Goal: Task Accomplishment & Management: Complete application form

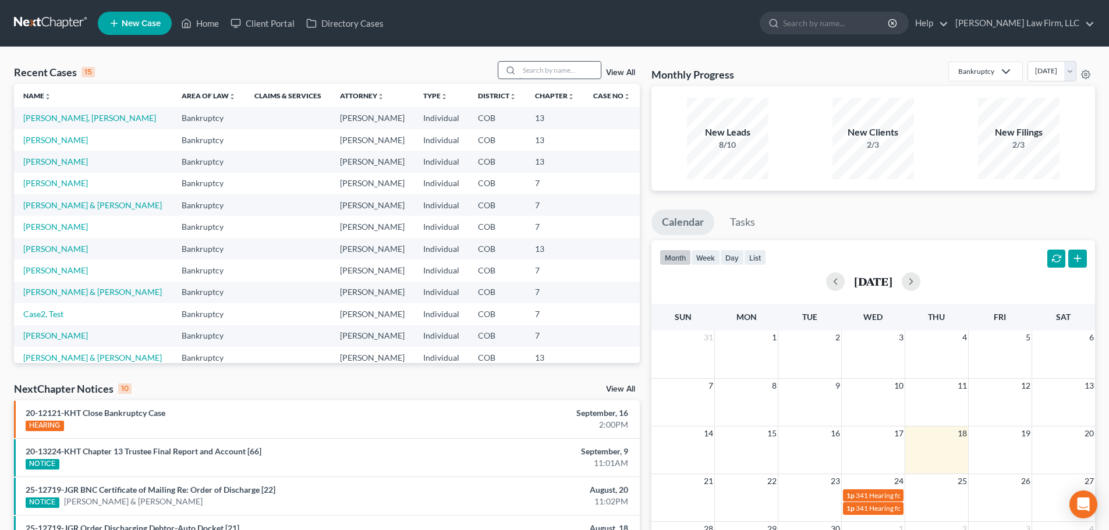
click at [541, 72] on input "search" at bounding box center [559, 70] width 81 height 17
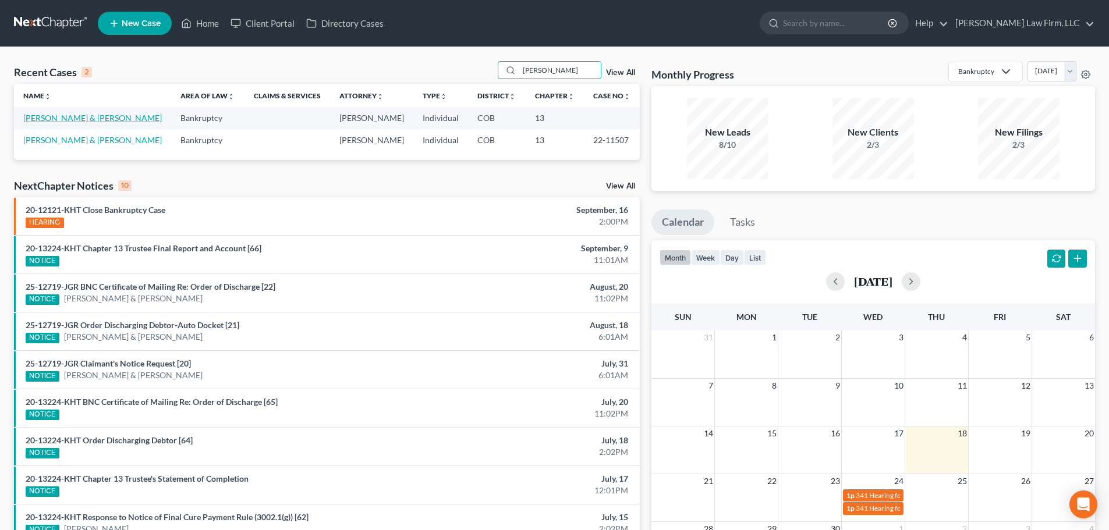
type input "[PERSON_NAME]"
click at [95, 118] on link "[PERSON_NAME] & [PERSON_NAME]" at bounding box center [92, 118] width 139 height 10
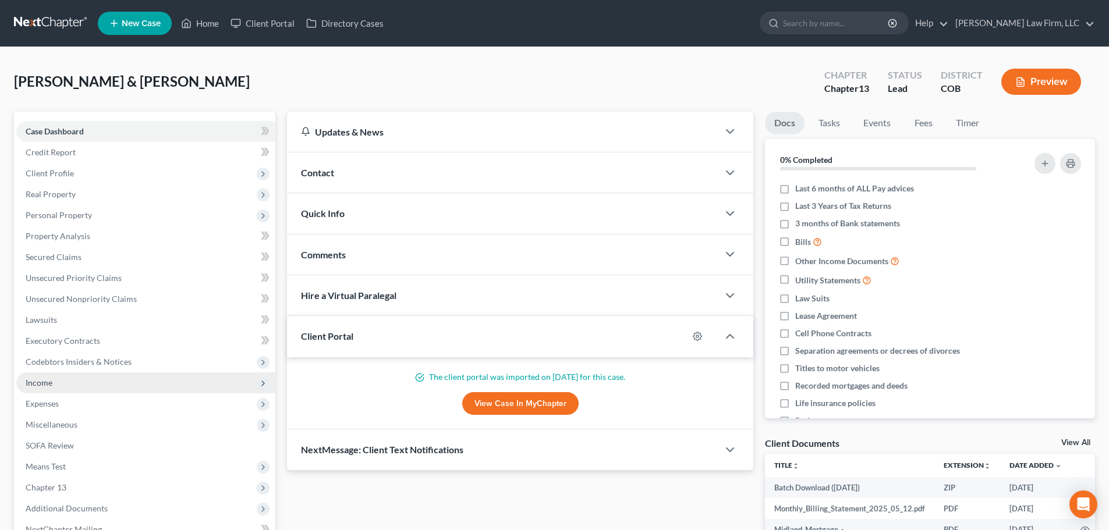
click at [93, 380] on span "Income" at bounding box center [145, 383] width 259 height 21
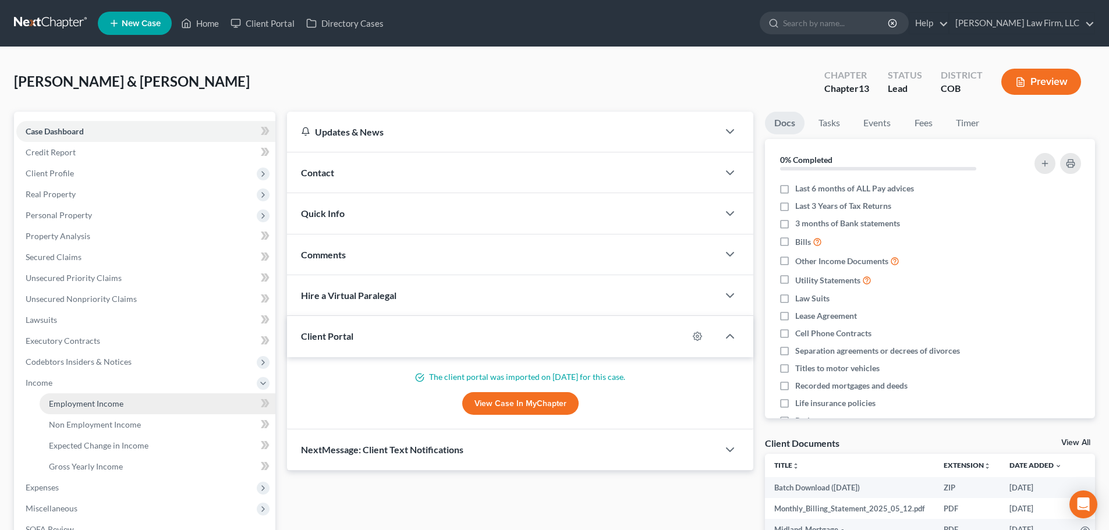
drag, startPoint x: 112, startPoint y: 411, endPoint x: 120, endPoint y: 410, distance: 8.2
click at [113, 410] on link "Employment Income" at bounding box center [158, 404] width 236 height 21
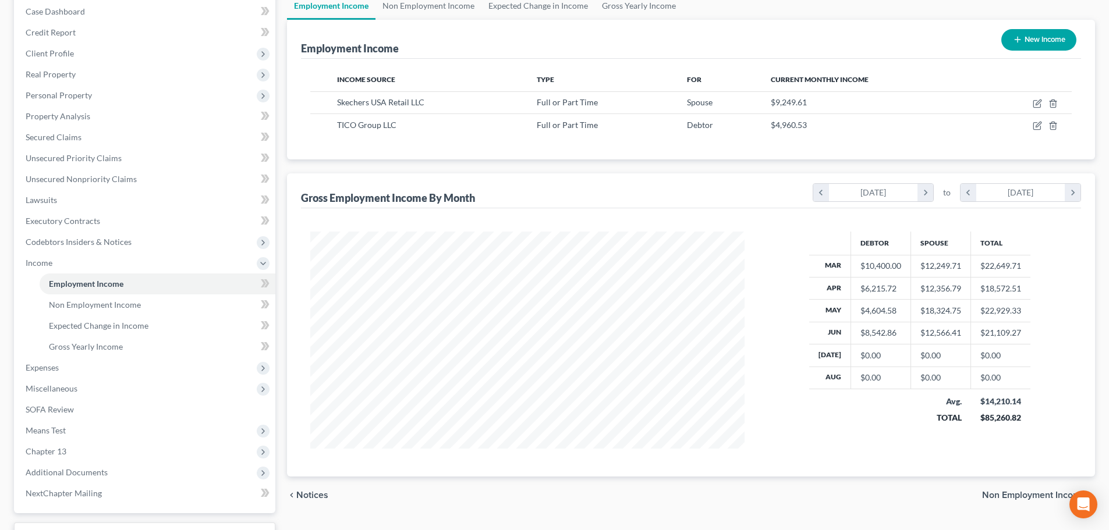
scroll to position [98, 0]
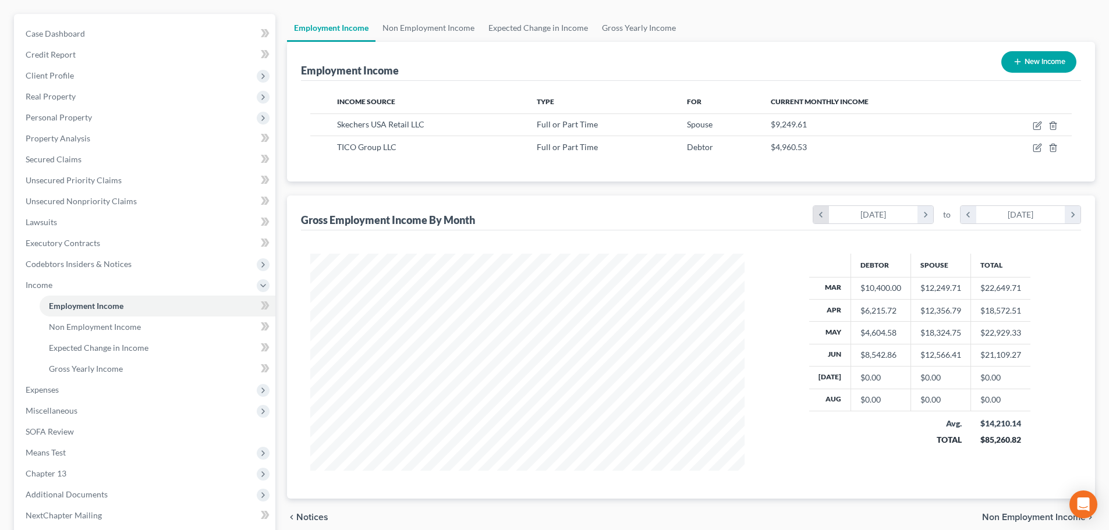
click at [818, 219] on icon "chevron_left" at bounding box center [821, 214] width 16 height 17
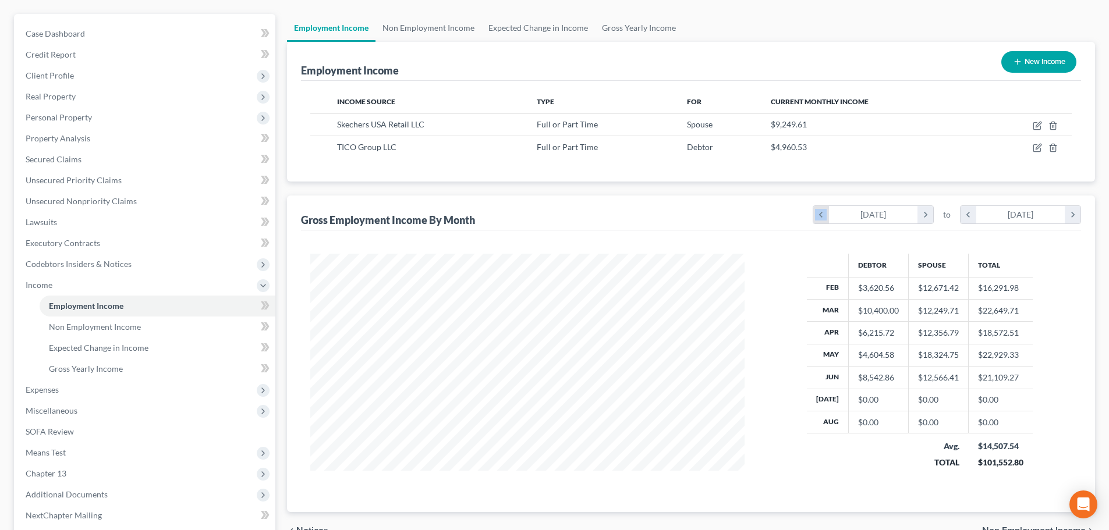
click at [818, 219] on icon "chevron_left" at bounding box center [821, 214] width 16 height 17
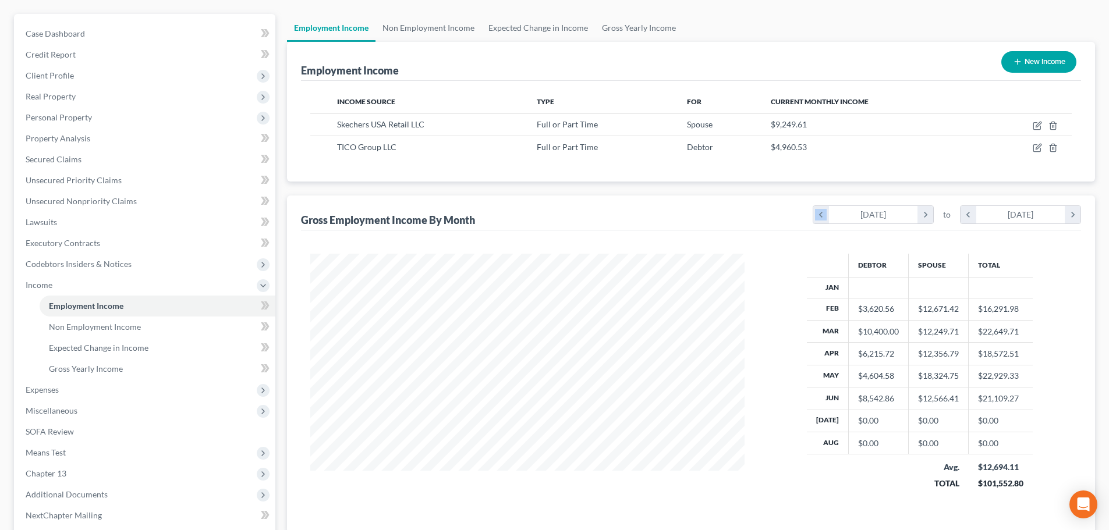
scroll to position [253, 458]
click at [973, 218] on icon "chevron_left" at bounding box center [968, 214] width 16 height 17
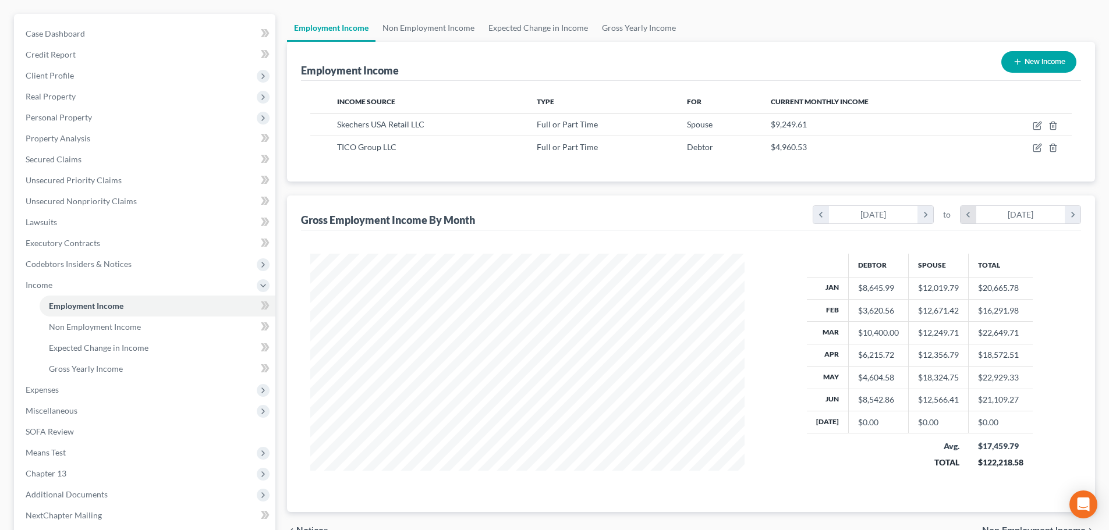
scroll to position [581880, 581654]
click at [973, 218] on icon "chevron_left" at bounding box center [968, 214] width 16 height 17
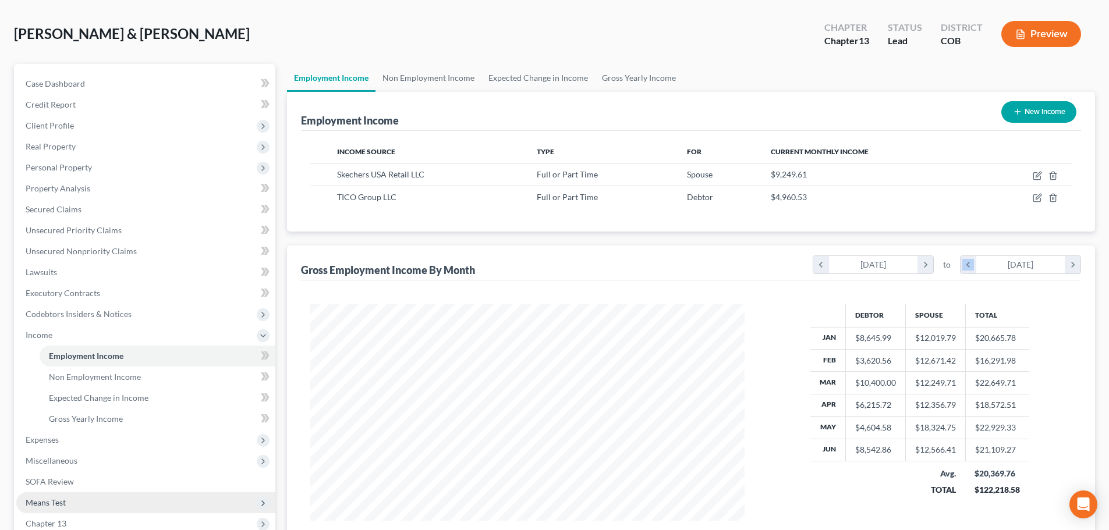
scroll to position [214, 0]
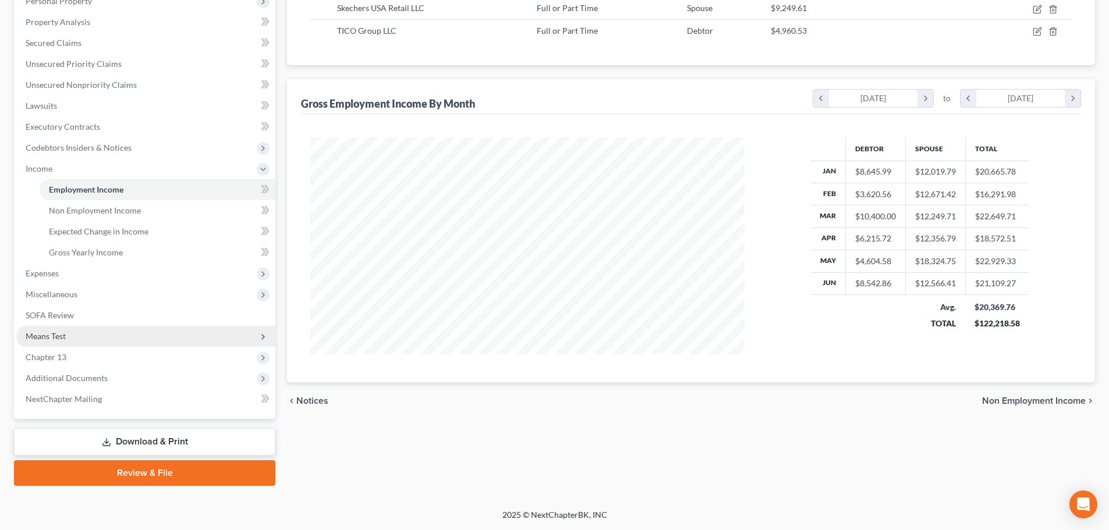
click at [90, 339] on span "Means Test" at bounding box center [145, 336] width 259 height 21
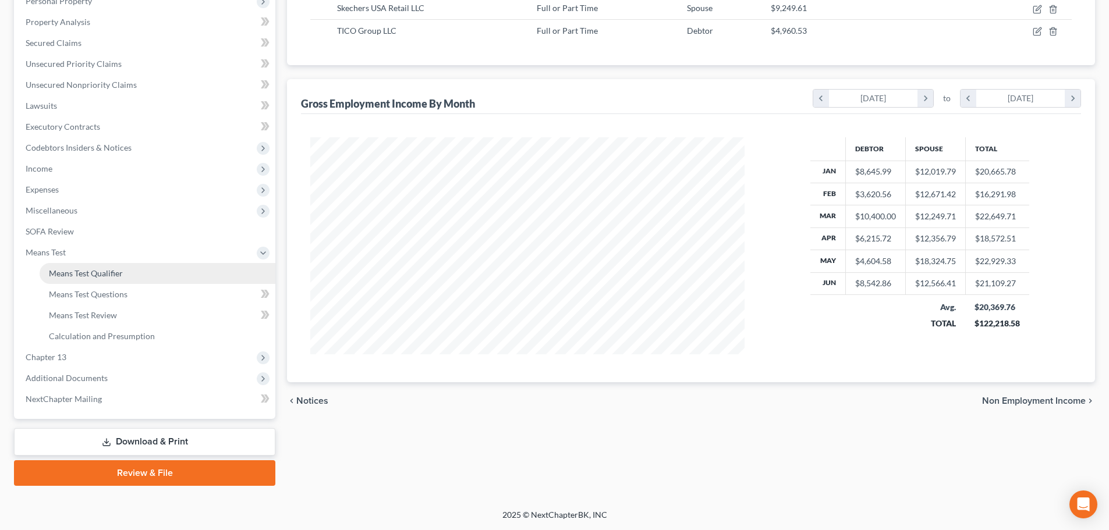
click at [116, 279] on link "Means Test Qualifier" at bounding box center [158, 273] width 236 height 21
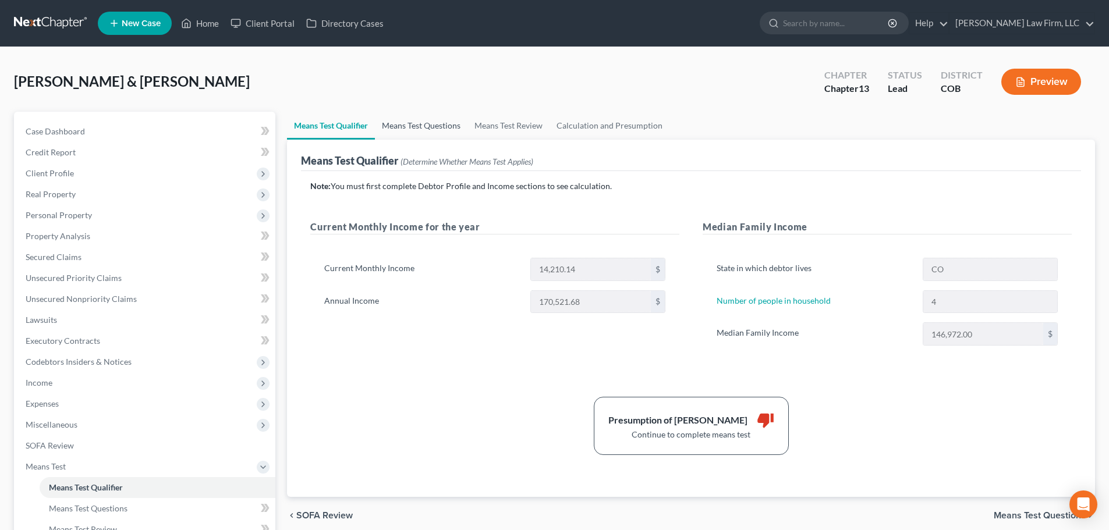
click at [427, 126] on link "Means Test Questions" at bounding box center [421, 126] width 93 height 28
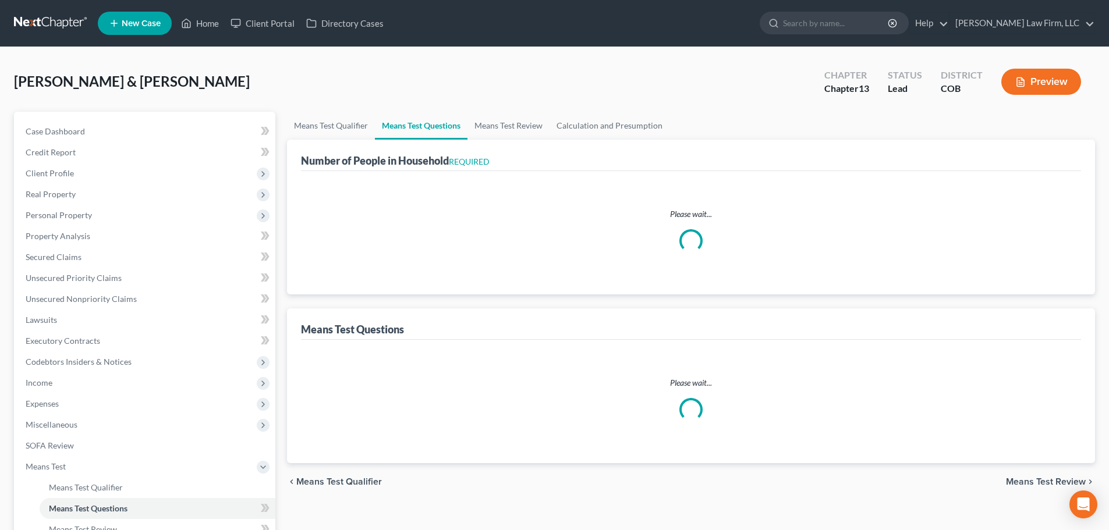
select select "0"
select select "60"
select select "1"
select select "60"
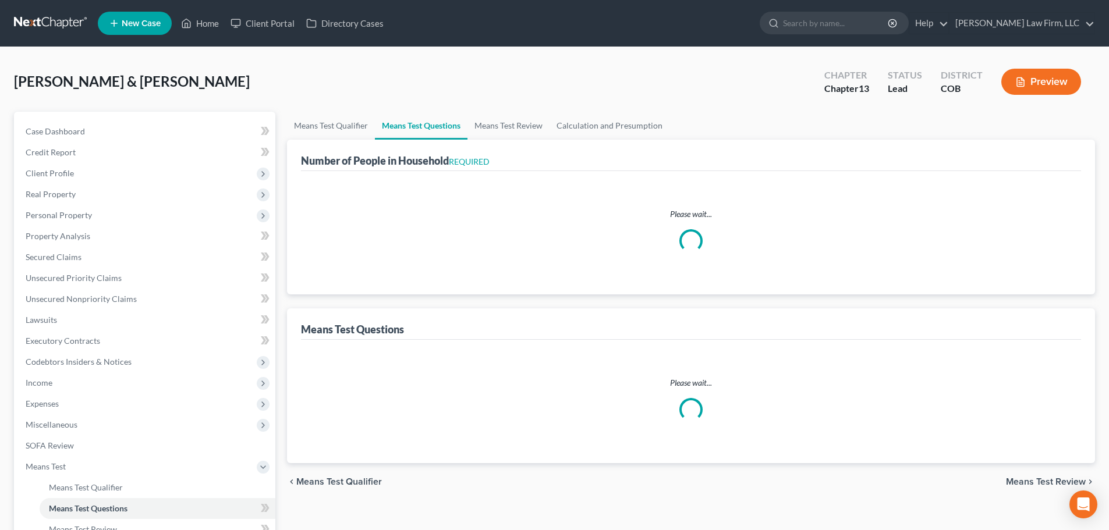
select select "0"
select select "60"
select select "0"
select select "60"
select select "2"
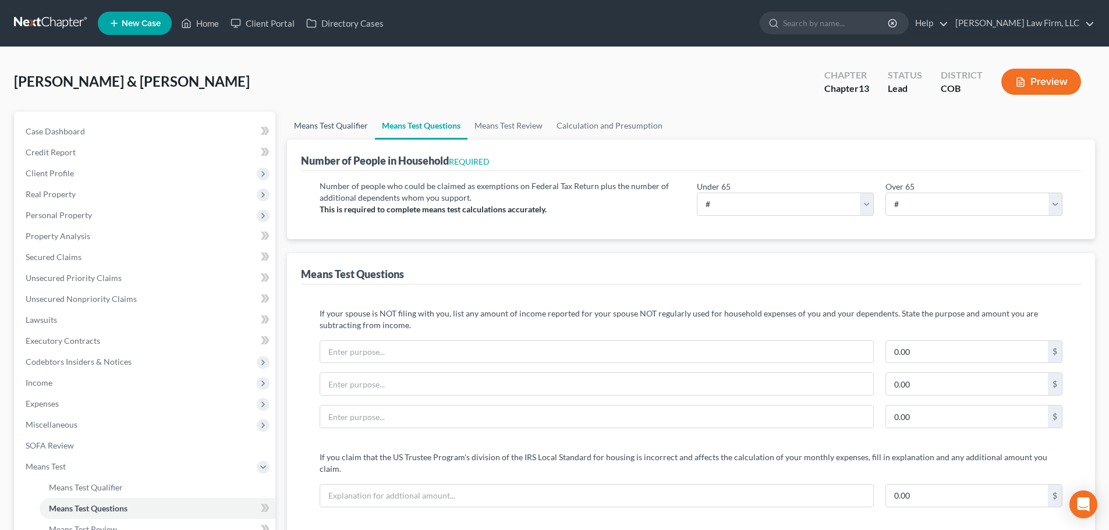
click at [316, 118] on link "Means Test Qualifier" at bounding box center [331, 126] width 88 height 28
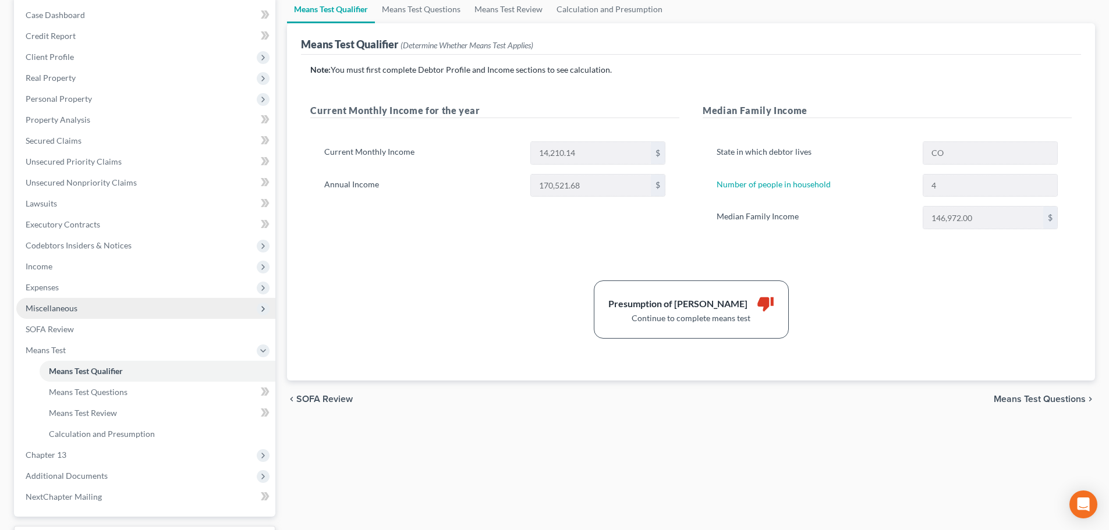
scroll to position [58, 0]
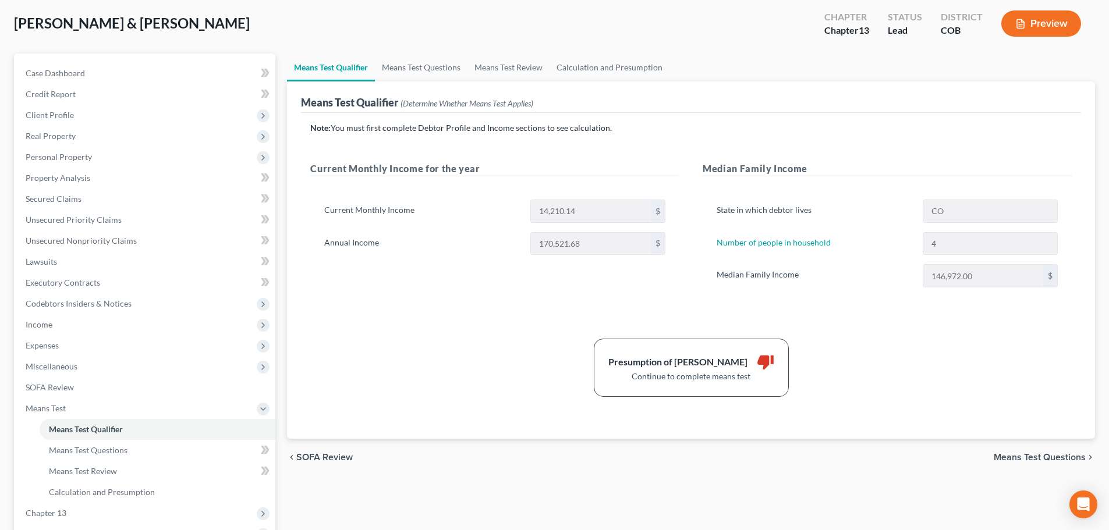
drag, startPoint x: 90, startPoint y: 334, endPoint x: 98, endPoint y: 337, distance: 8.7
click at [90, 334] on span "Income" at bounding box center [145, 324] width 259 height 21
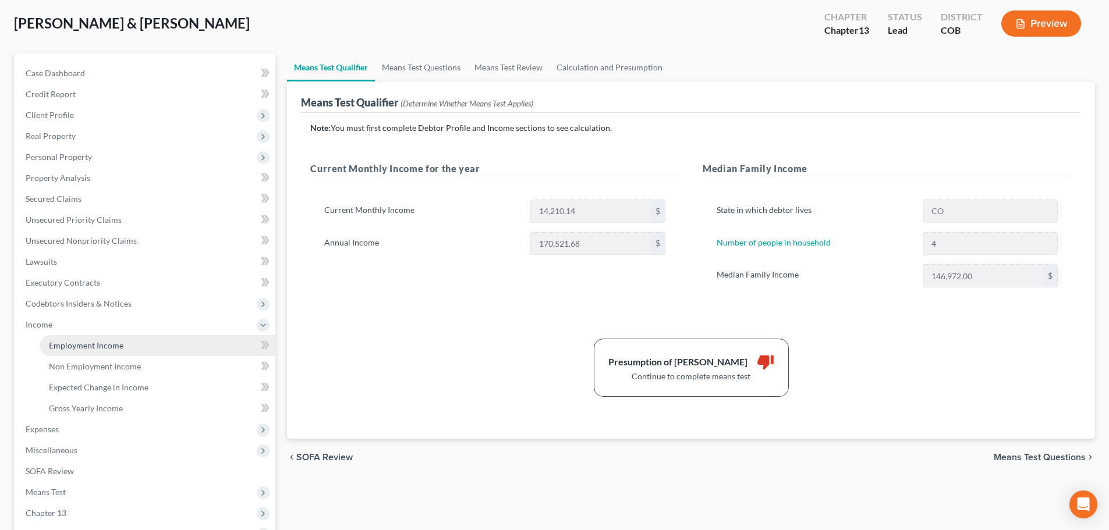
click at [84, 349] on span "Employment Income" at bounding box center [86, 346] width 75 height 10
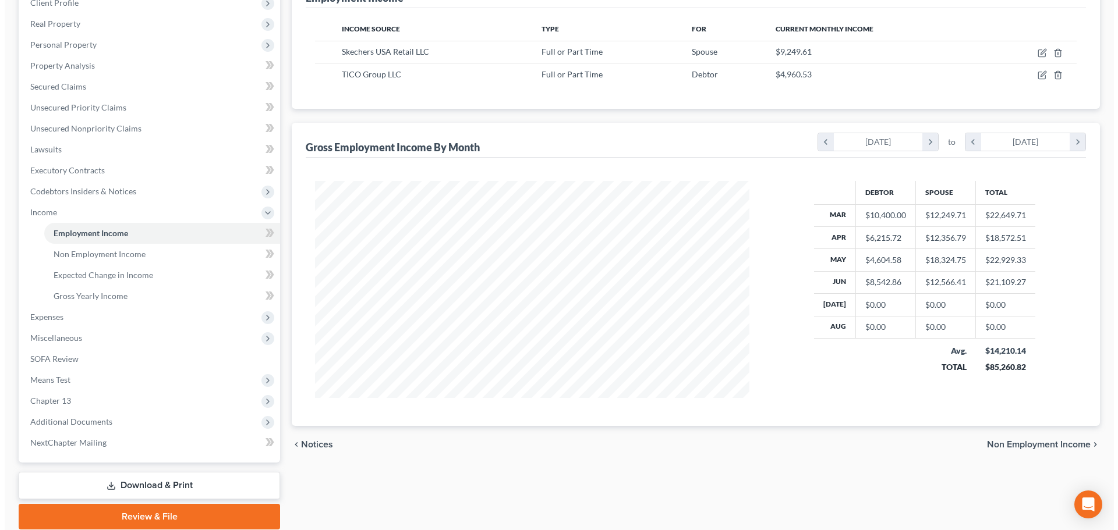
scroll to position [175, 0]
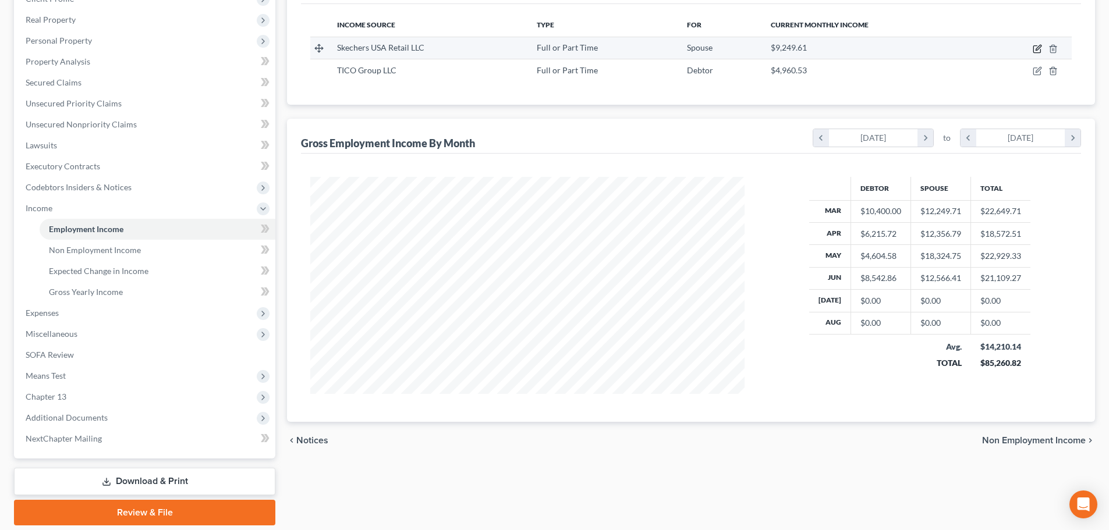
click at [1038, 50] on icon "button" at bounding box center [1038, 47] width 5 height 5
select select "0"
select select "4"
select select "2"
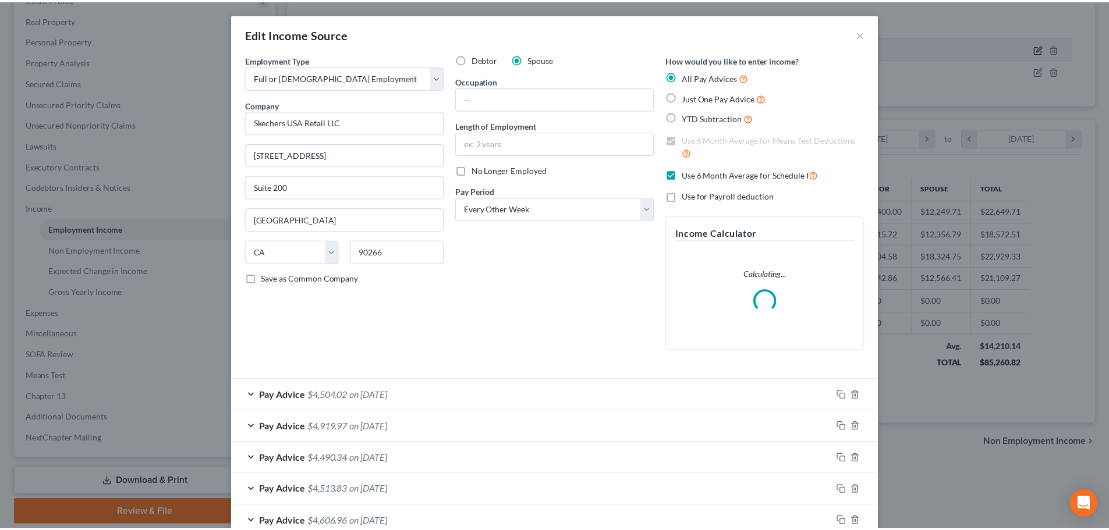
scroll to position [219, 462]
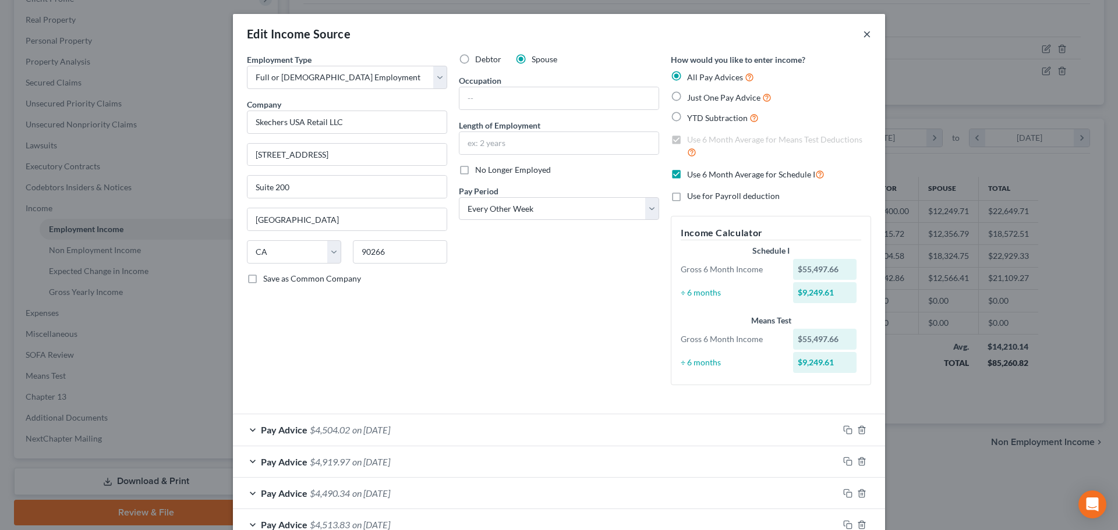
click at [864, 36] on button "×" at bounding box center [867, 34] width 8 height 14
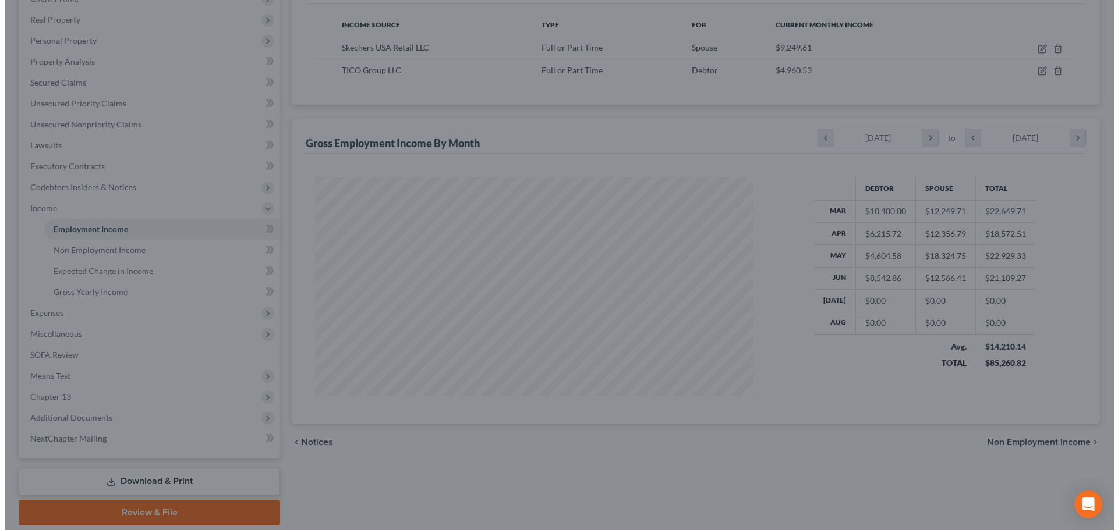
scroll to position [581894, 581654]
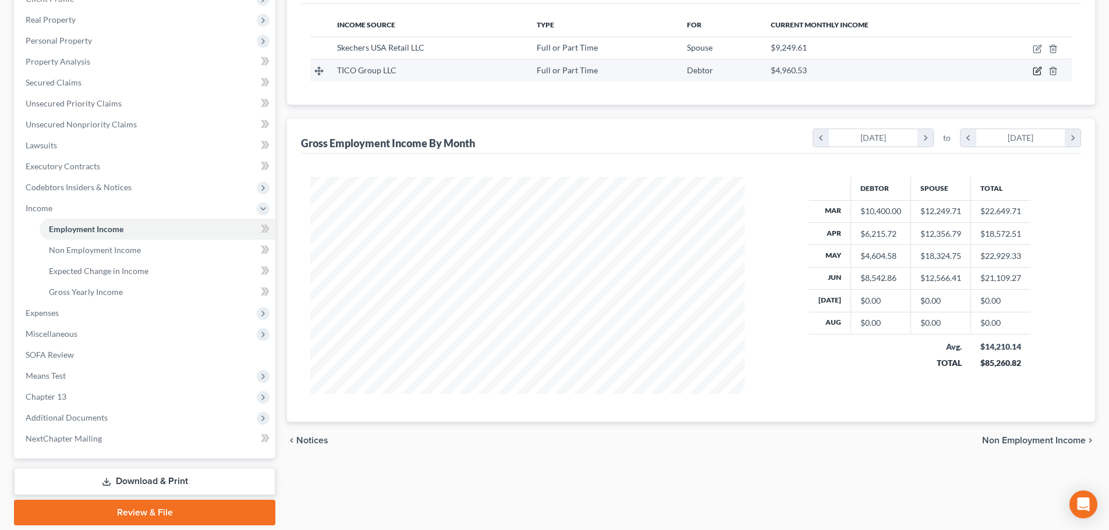
click at [1036, 68] on icon "button" at bounding box center [1037, 70] width 9 height 9
select select "0"
select select "35"
select select "3"
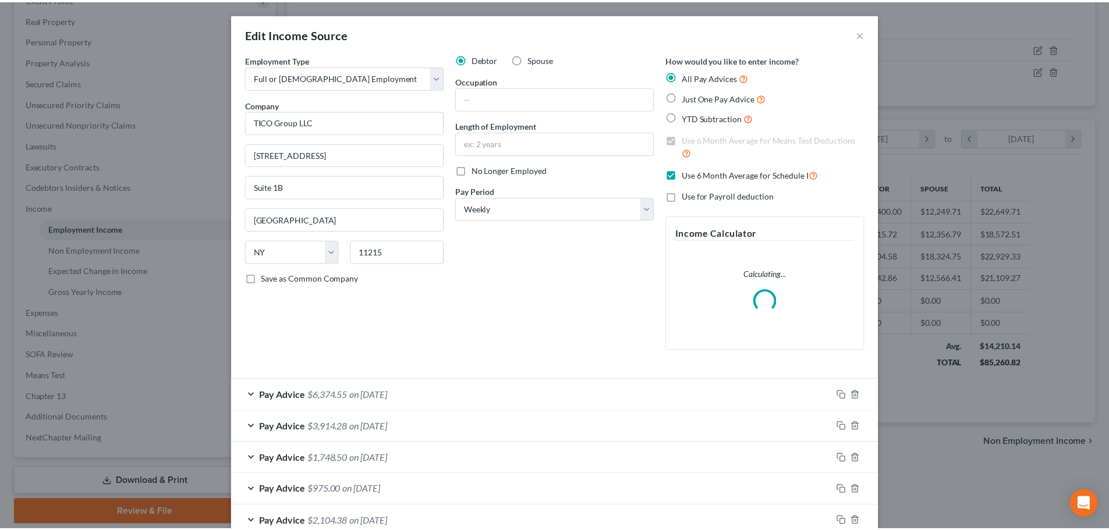
scroll to position [219, 462]
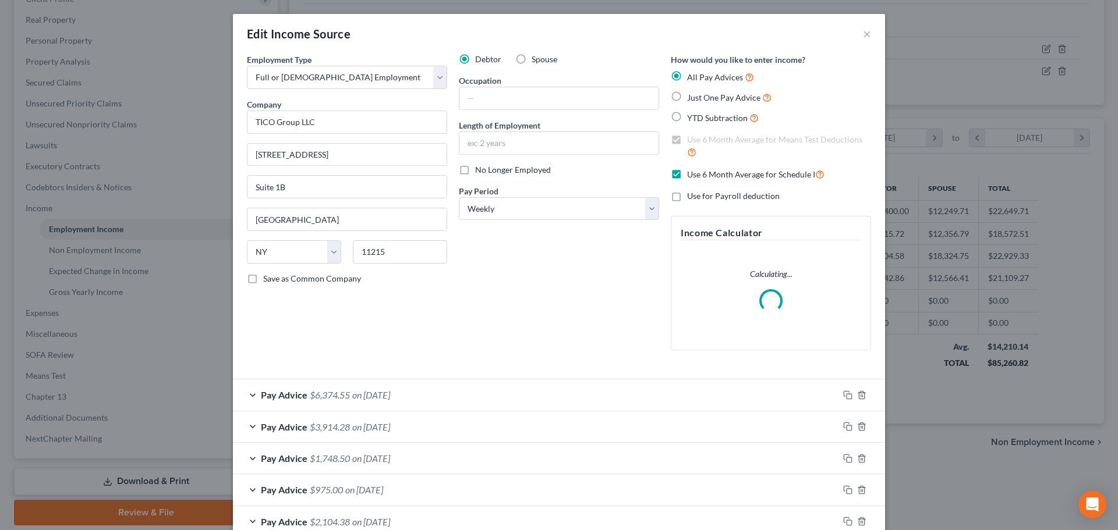
click at [869, 37] on div "Edit Income Source ×" at bounding box center [559, 34] width 652 height 40
click at [864, 38] on button "×" at bounding box center [867, 34] width 8 height 14
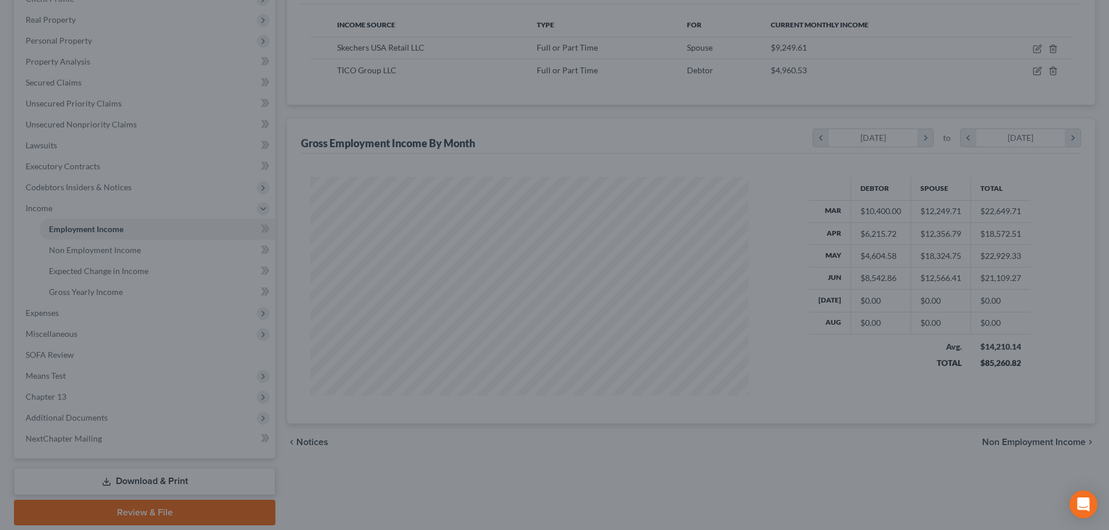
scroll to position [0, 0]
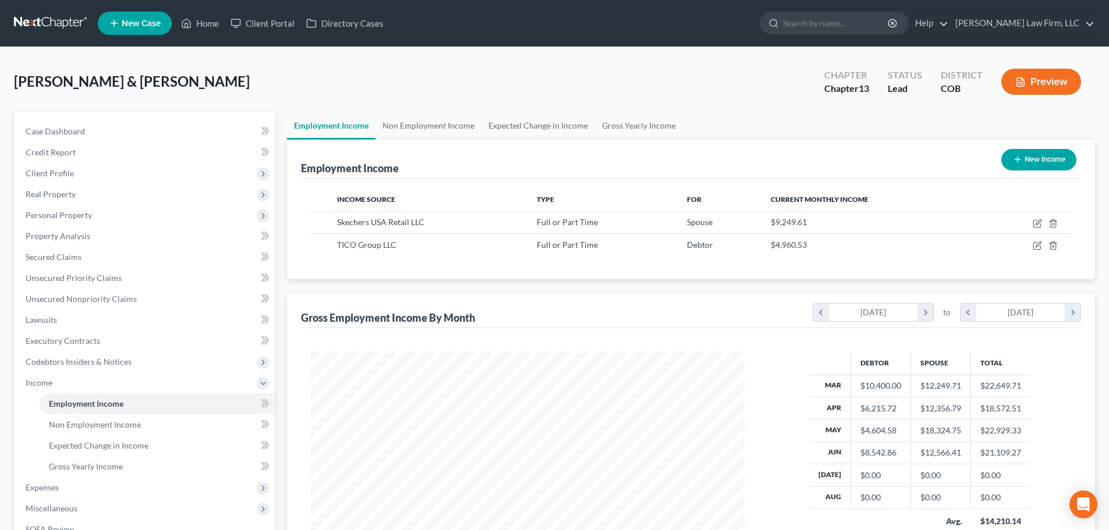
click at [61, 19] on link at bounding box center [51, 23] width 75 height 21
